Goal: Submit feedback/report problem: Submit feedback/report problem

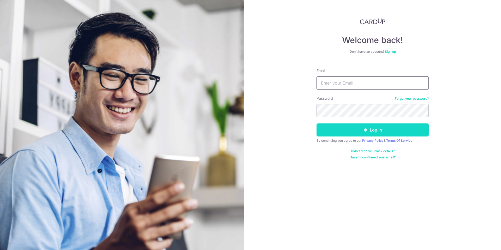
type input "[EMAIL_ADDRESS][DOMAIN_NAME]"
click at [370, 130] on button "Log in" at bounding box center [373, 129] width 112 height 13
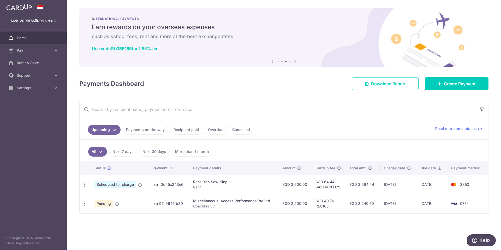
click at [206, 128] on link "Overdue" at bounding box center [216, 130] width 22 height 10
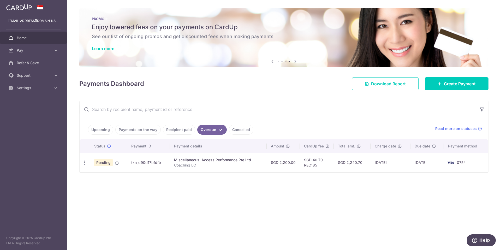
click at [213, 169] on td "Miscellaneous. Access Performance Pte Ltd. Coaching LC" at bounding box center [218, 162] width 97 height 19
click at [84, 163] on icon "button" at bounding box center [84, 162] width 5 height 5
click at [256, 181] on div "Status Payment ID Payment details Amount CardUp fee Total amt. Charge date Due …" at bounding box center [284, 178] width 409 height 78
click at [84, 163] on icon "button" at bounding box center [84, 162] width 5 height 5
click at [99, 204] on span "Upload doc" at bounding box center [111, 202] width 35 height 6
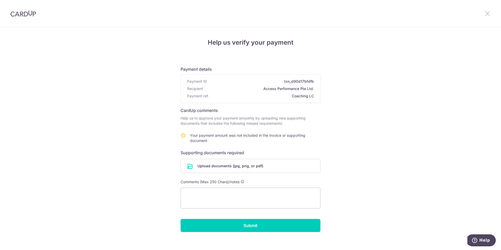
click at [490, 13] on icon at bounding box center [487, 13] width 6 height 7
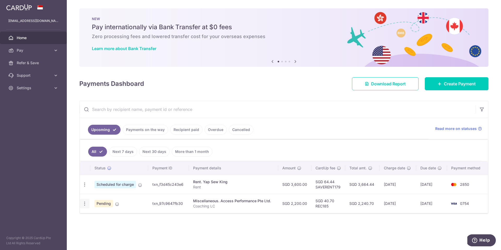
click at [86, 204] on icon "button" at bounding box center [84, 203] width 5 height 5
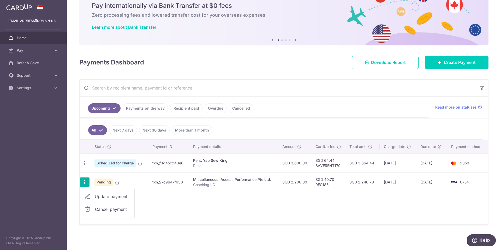
click at [169, 208] on div "Status Payment ID Payment details Amount CardUp fee Total amt. Charge date Due …" at bounding box center [284, 182] width 408 height 85
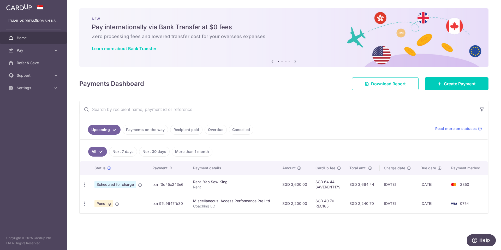
scroll to position [0, 0]
click at [216, 130] on link "Overdue" at bounding box center [216, 130] width 22 height 10
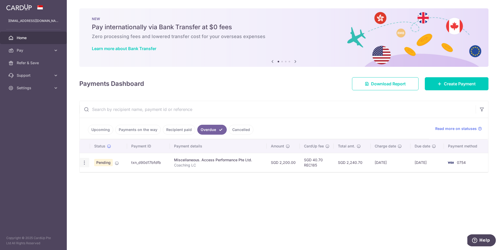
click at [87, 165] on div "Update payment Cancel payment Upload doc" at bounding box center [85, 163] width 10 height 10
click at [82, 161] on icon "button" at bounding box center [84, 162] width 5 height 5
click at [102, 203] on span "Upload doc" at bounding box center [111, 202] width 35 height 6
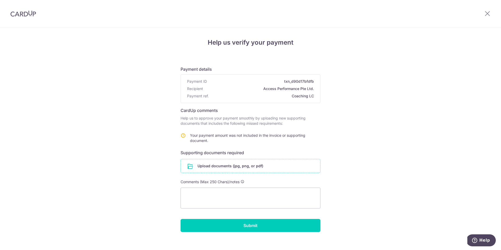
click at [238, 164] on input "file" at bounding box center [250, 166] width 139 height 14
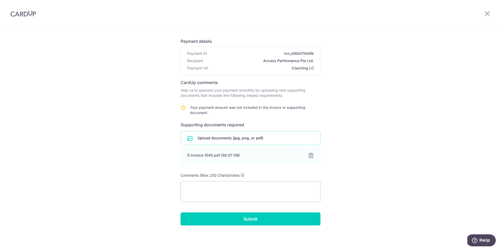
scroll to position [28, 0]
click at [267, 220] on input "Submit" at bounding box center [251, 218] width 140 height 13
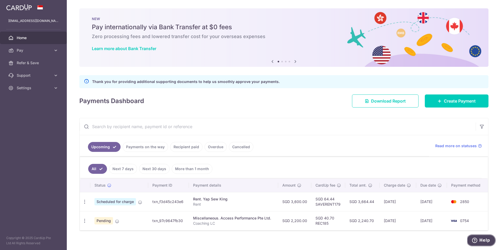
click at [486, 241] on span "Help" at bounding box center [485, 240] width 11 height 5
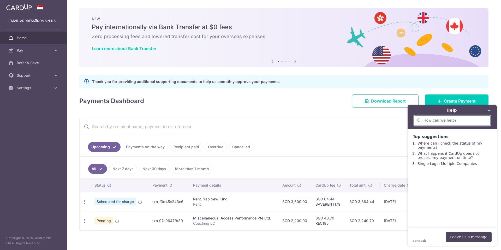
click at [444, 119] on input "search" at bounding box center [456, 120] width 64 height 5
click at [469, 238] on button "Leave us a message" at bounding box center [469, 237] width 46 height 10
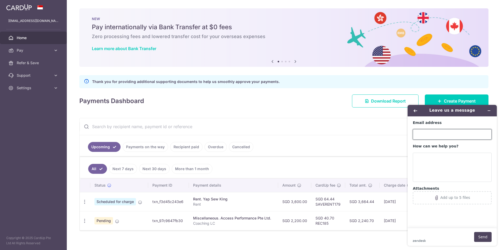
click at [433, 133] on input "Email address" at bounding box center [452, 134] width 79 height 10
type input "[EMAIL_ADDRESS][DOMAIN_NAME]"
click at [429, 160] on textarea "How can we help you?" at bounding box center [452, 167] width 79 height 29
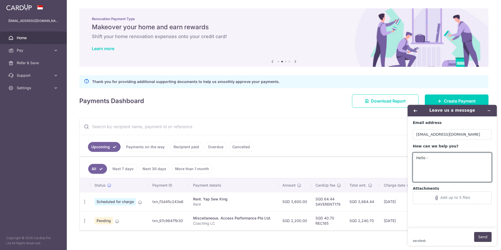
click at [183, 221] on td "txn_97c9647fb30" at bounding box center [168, 220] width 41 height 19
drag, startPoint x: 182, startPoint y: 221, endPoint x: 146, endPoint y: 220, distance: 36.3
click at [146, 220] on tr "Update payment Cancel payment Pending txn_97c9647fb30 Miscellaneous. Access Per…" at bounding box center [284, 220] width 408 height 19
copy tr "txn_97c9647fb30"
click at [451, 160] on textarea "Hello -" at bounding box center [452, 167] width 79 height 29
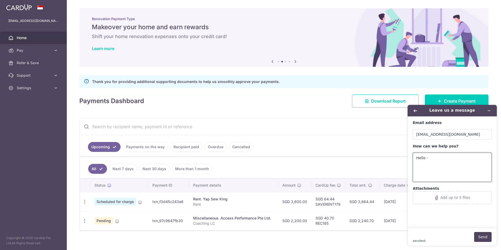
paste textarea "txn_97c9647fb30"
click at [428, 159] on textarea "Hello - txn_97c9647fb30" at bounding box center [452, 167] width 79 height 29
click at [484, 157] on textarea "Hello - payment txn_97c9647fb30" at bounding box center [452, 167] width 79 height 29
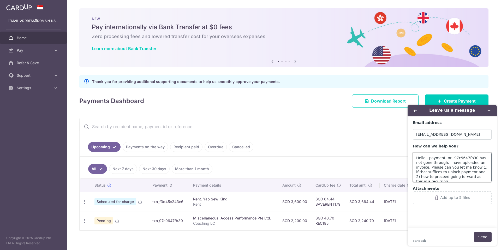
scroll to position [2, 0]
type textarea "Hello - payment txn_97c9647fb30 has not gone through. I have uploaded an invoic…"
click at [481, 234] on button "Send" at bounding box center [482, 237] width 17 height 10
